Goal: Navigation & Orientation: Find specific page/section

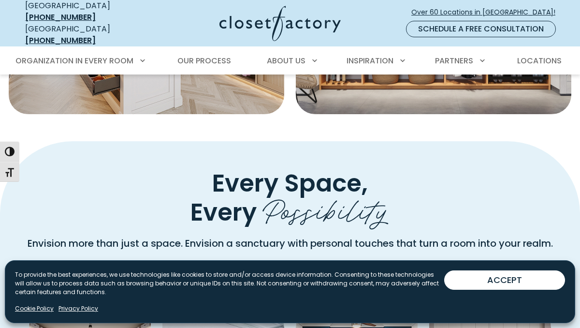
scroll to position [535, 0]
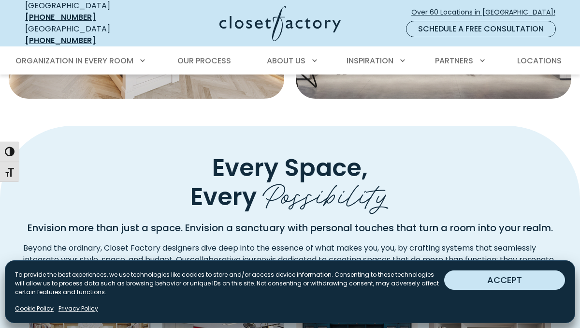
click at [485, 278] on button "ACCEPT" at bounding box center [504, 279] width 121 height 19
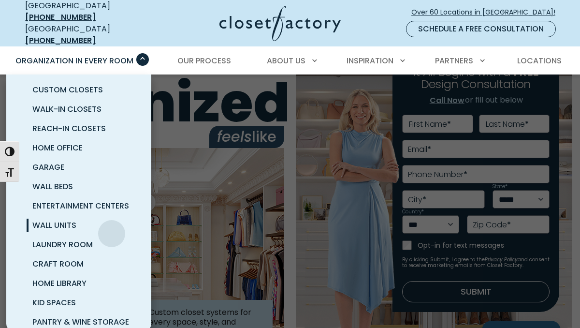
scroll to position [0, 0]
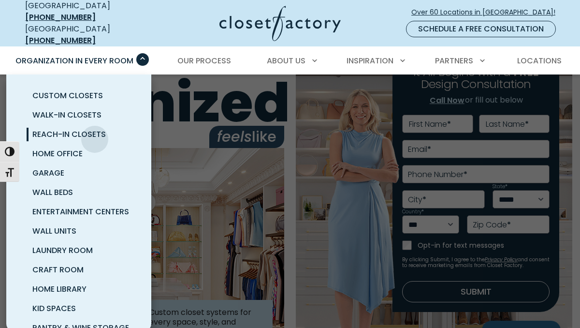
click at [95, 132] on span "Reach-In Closets" at bounding box center [68, 134] width 73 height 11
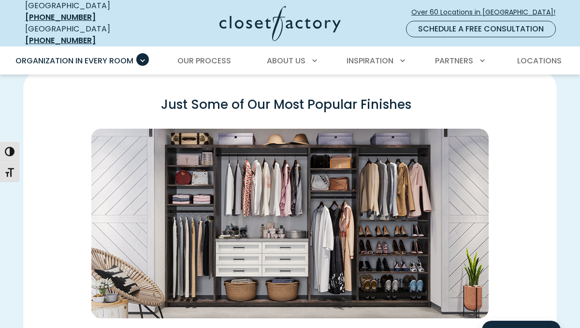
scroll to position [1245, 0]
